Goal: Task Accomplishment & Management: Use online tool/utility

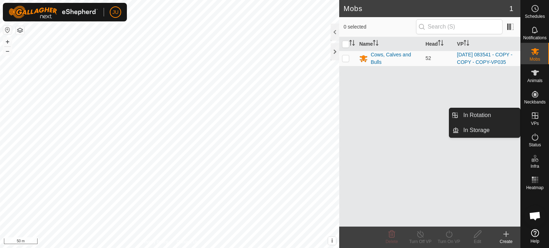
click at [537, 115] on icon at bounding box center [535, 116] width 9 height 9
click at [486, 113] on link "In Rotation" at bounding box center [489, 115] width 61 height 14
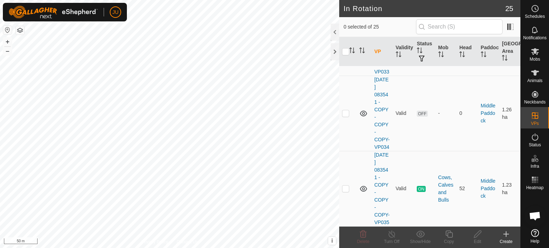
scroll to position [2052, 0]
click at [345, 186] on p-checkbox at bounding box center [345, 189] width 7 height 6
checkbox input "true"
click at [447, 237] on icon at bounding box center [448, 234] width 7 height 7
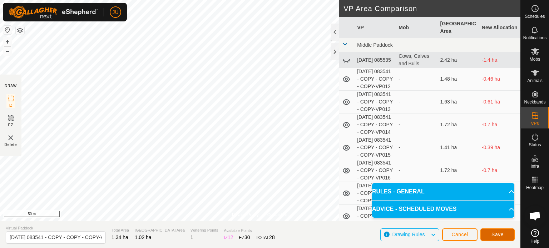
click at [493, 234] on span "Save" at bounding box center [497, 235] width 12 height 6
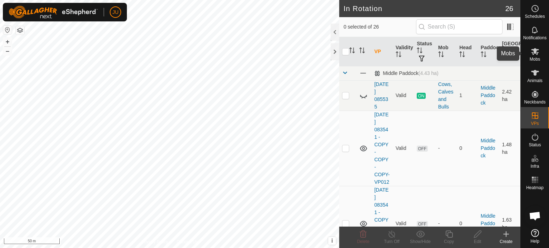
click at [536, 52] on icon at bounding box center [535, 51] width 9 height 9
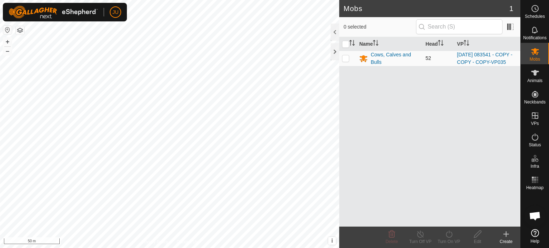
click at [343, 61] on p-checkbox at bounding box center [345, 58] width 7 height 6
checkbox input "true"
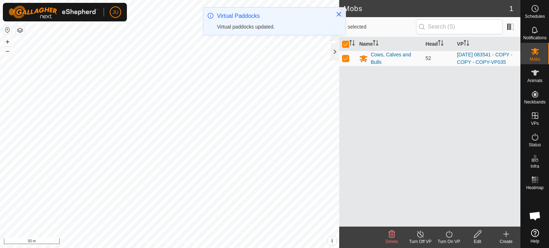
click at [449, 234] on icon at bounding box center [449, 234] width 9 height 9
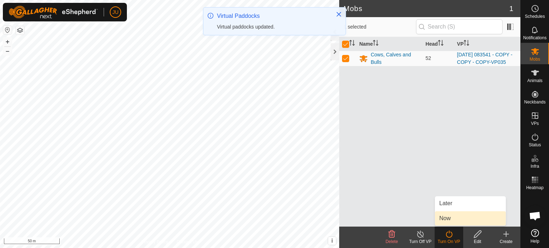
click at [457, 216] on link "Now" at bounding box center [470, 219] width 71 height 14
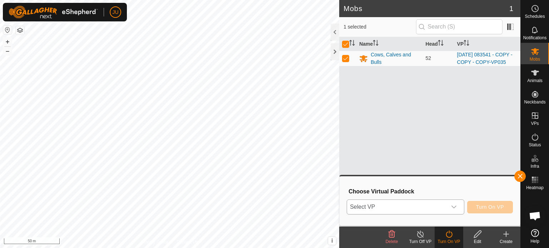
click at [455, 207] on icon "dropdown trigger" at bounding box center [454, 207] width 6 height 6
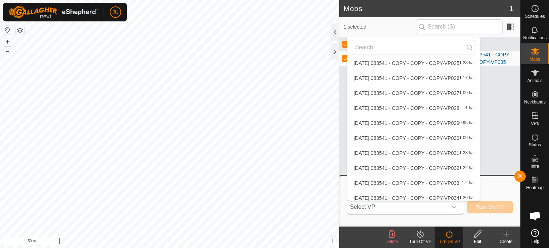
scroll to position [263, 0]
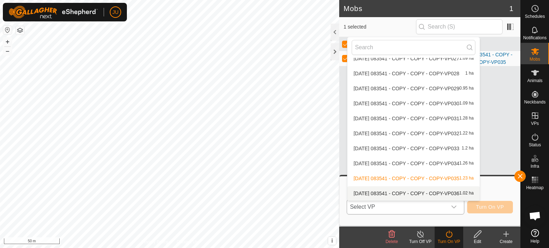
click at [423, 192] on li "[DATE] 083541 - COPY - COPY - COPY-VP036 1.02 ha" at bounding box center [413, 194] width 132 height 14
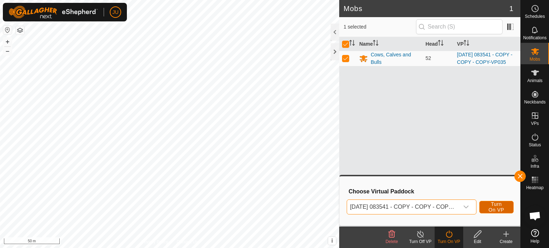
click at [500, 204] on span "Turn On VP" at bounding box center [496, 207] width 16 height 11
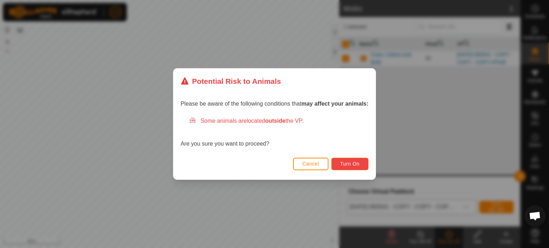
click at [356, 161] on span "Turn On" at bounding box center [349, 164] width 19 height 6
